Goal: Navigation & Orientation: Find specific page/section

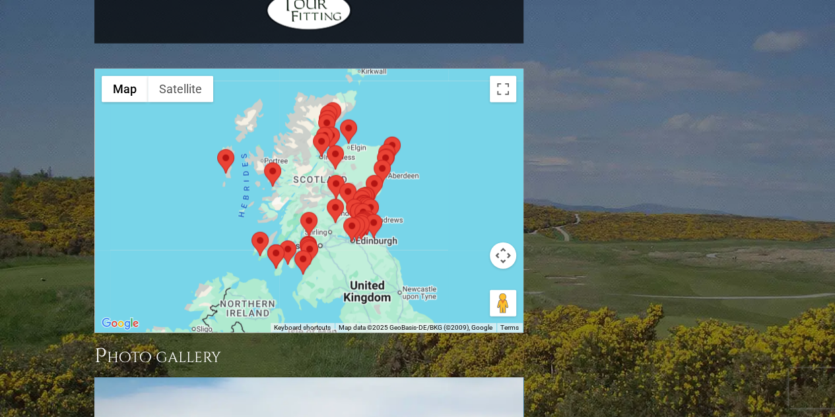
scroll to position [1592, 0]
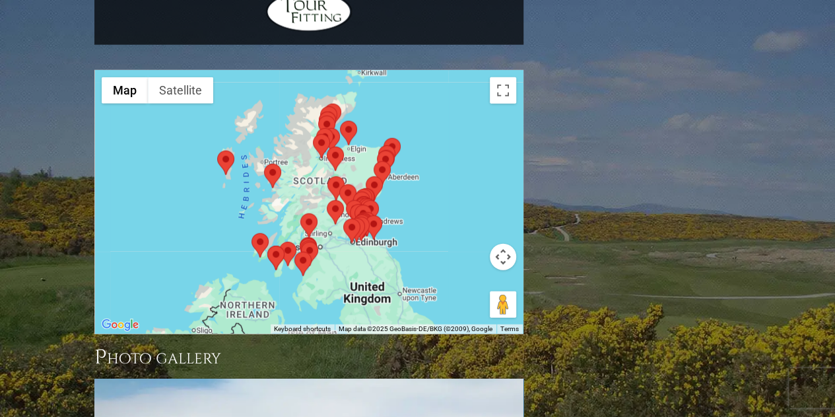
click at [217, 151] on area at bounding box center [217, 151] width 0 height 0
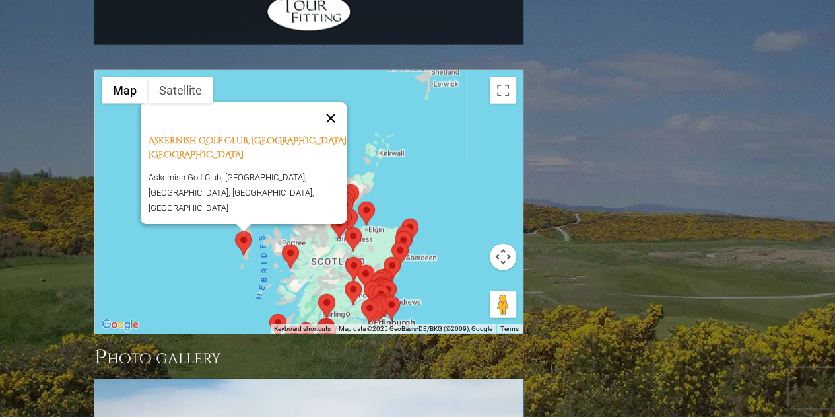
click at [335, 102] on button "Close" at bounding box center [331, 118] width 32 height 32
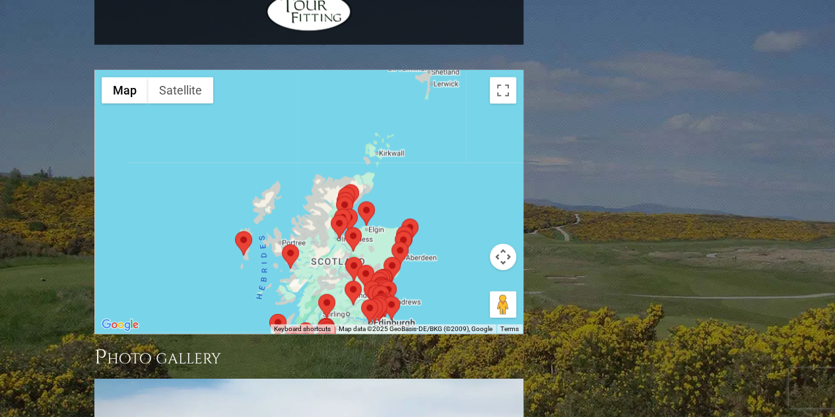
click at [282, 244] on area at bounding box center [282, 244] width 0 height 0
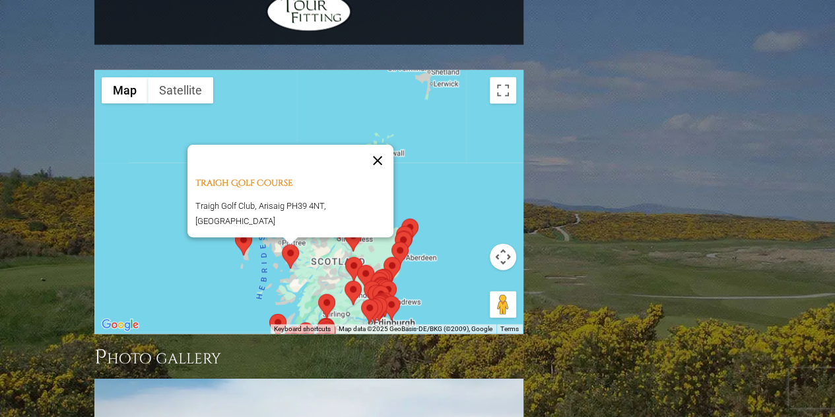
click at [380, 145] on button "Close" at bounding box center [378, 161] width 32 height 32
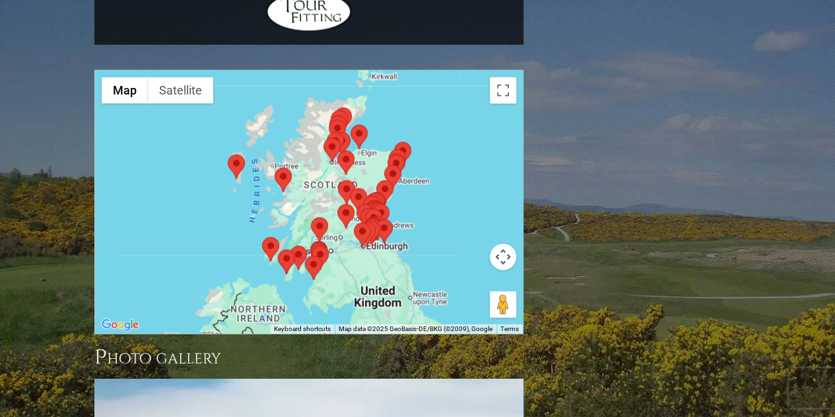
drag, startPoint x: 455, startPoint y: 120, endPoint x: 448, endPoint y: 16, distance: 104.6
click at [448, 71] on div at bounding box center [309, 202] width 428 height 263
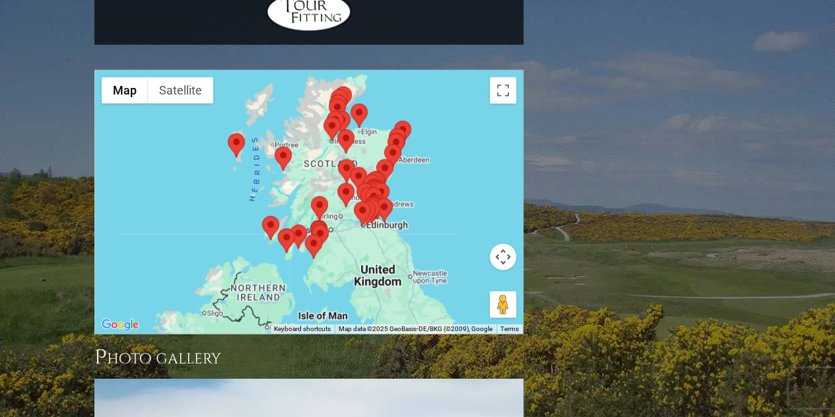
click at [262, 216] on area at bounding box center [262, 216] width 0 height 0
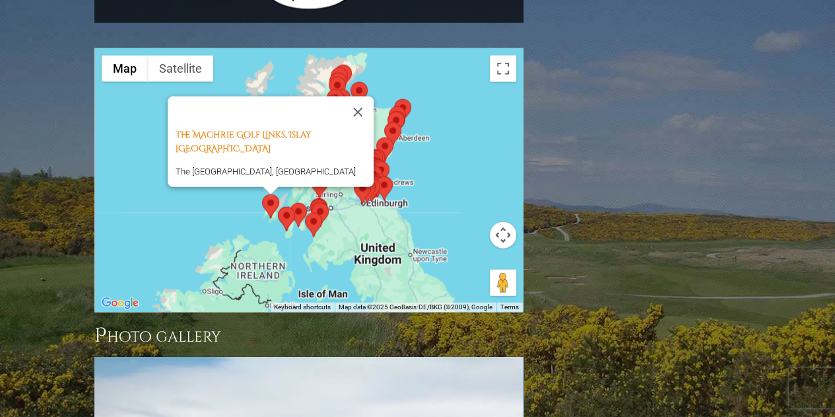
scroll to position [1617, 0]
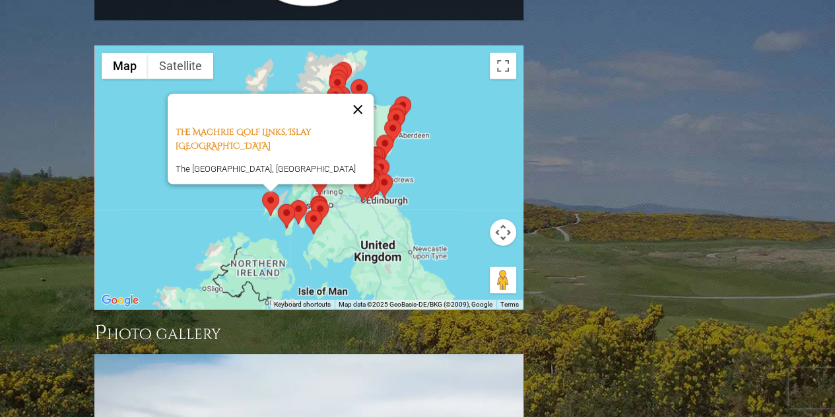
click at [356, 94] on button "Close" at bounding box center [358, 110] width 32 height 32
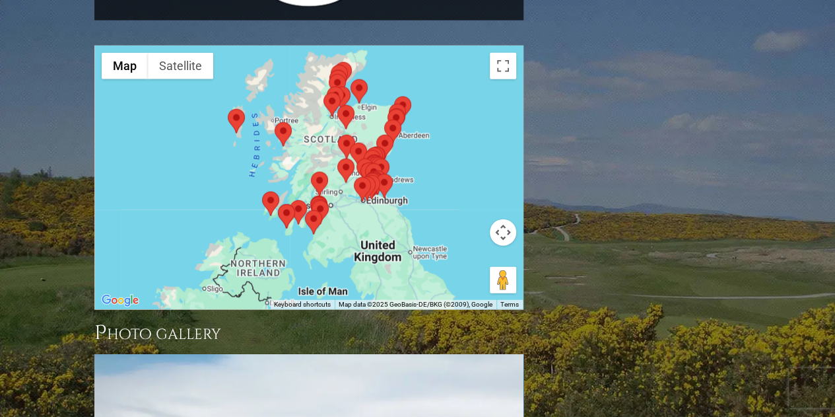
click at [278, 204] on area at bounding box center [278, 204] width 0 height 0
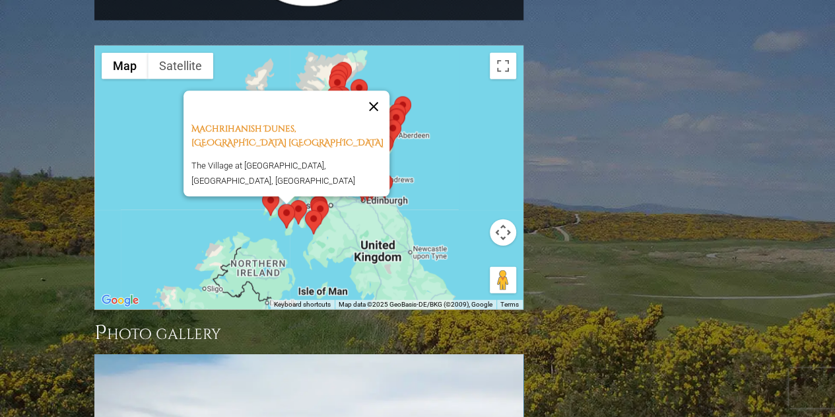
click at [378, 90] on button "Close" at bounding box center [374, 106] width 32 height 32
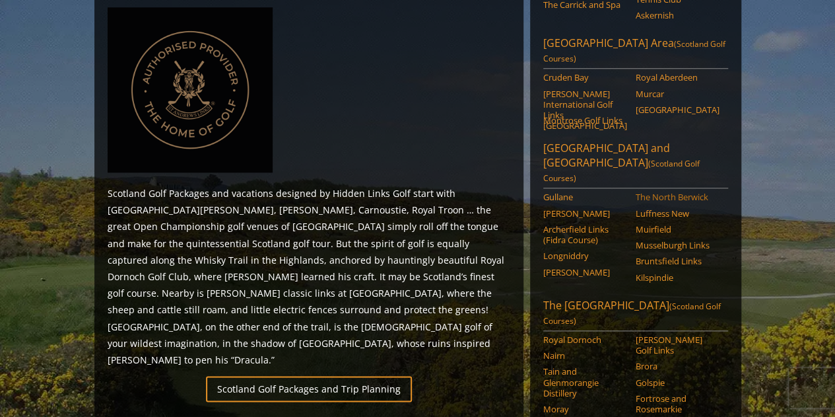
scroll to position [620, 0]
click at [675, 191] on link "The North Berwick" at bounding box center [678, 196] width 84 height 11
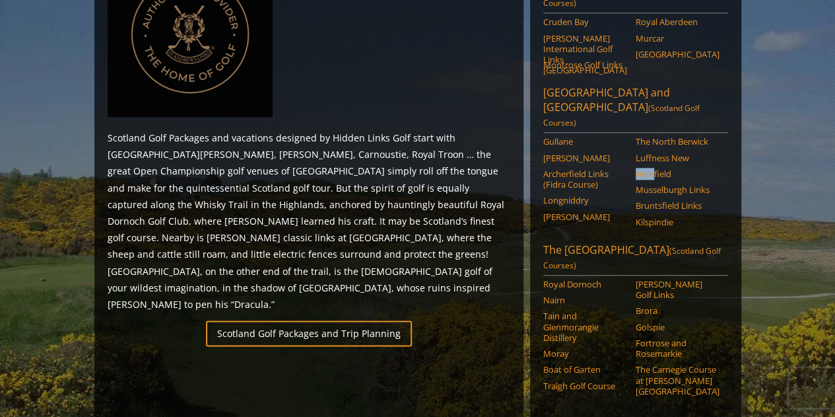
scroll to position [677, 0]
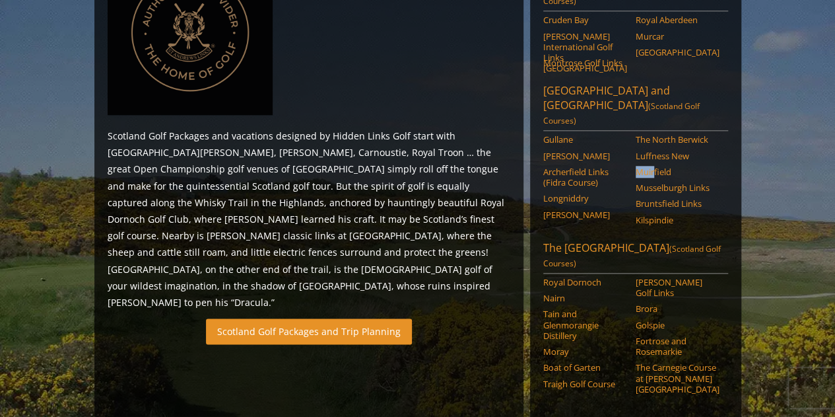
click at [254, 318] on link "Scotland Golf Packages and Trip Planning" at bounding box center [309, 331] width 206 height 26
